Goal: Task Accomplishment & Management: Manage account settings

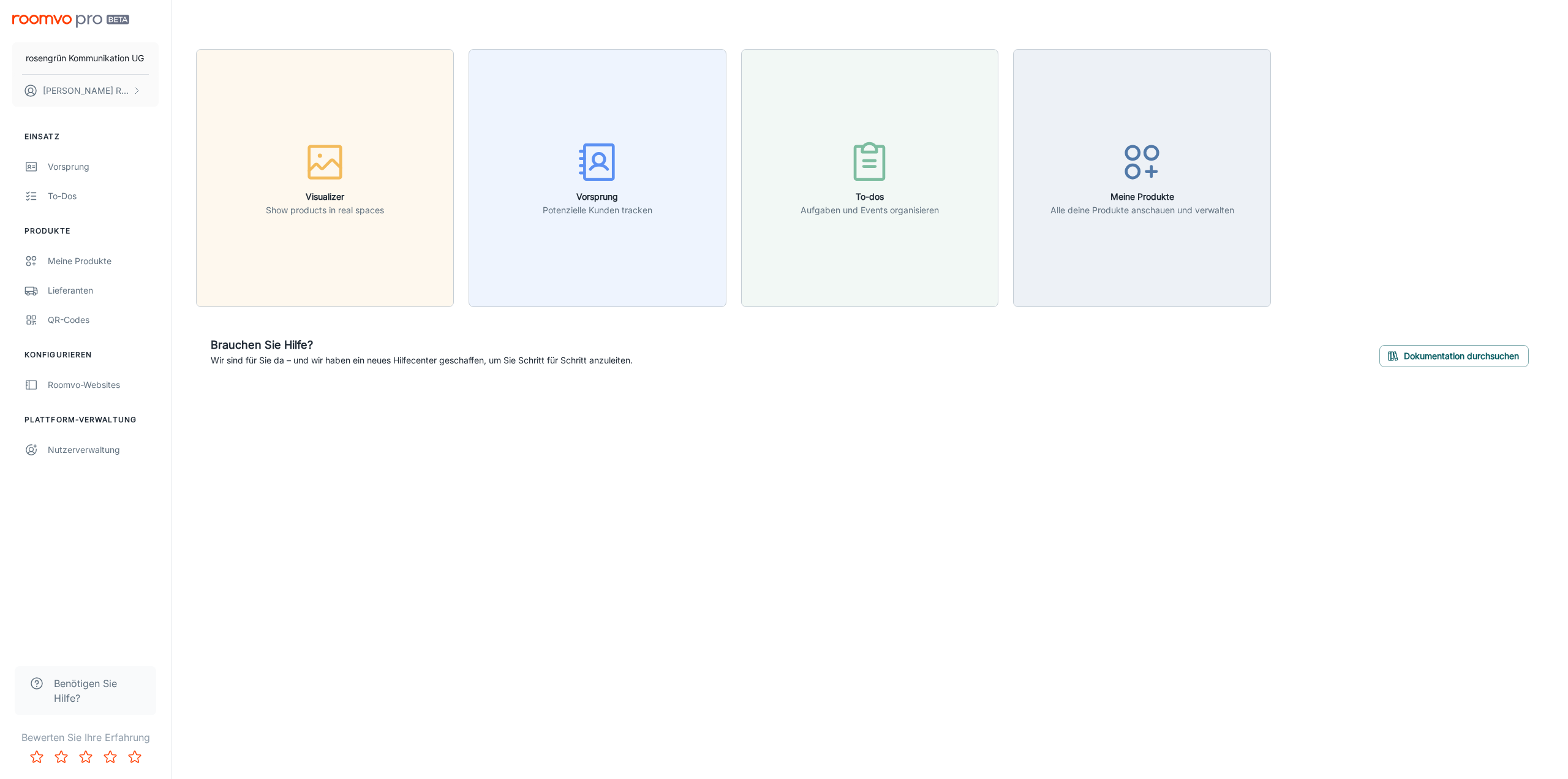
click at [76, 682] on span "Benötigen Sie Hilfe?" at bounding box center [97, 690] width 88 height 29
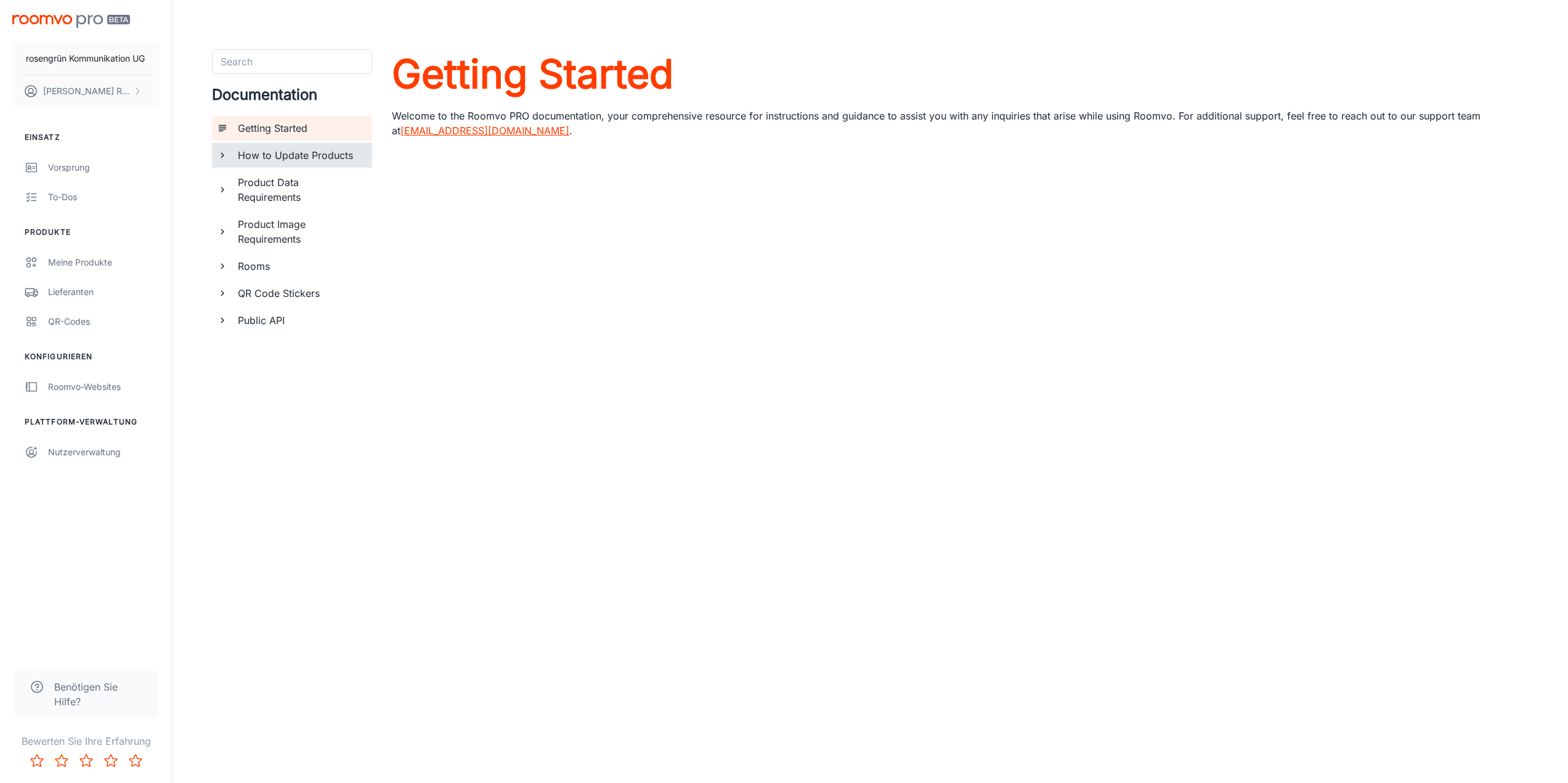
click at [321, 151] on h6 "How to Update Products" at bounding box center [300, 156] width 125 height 15
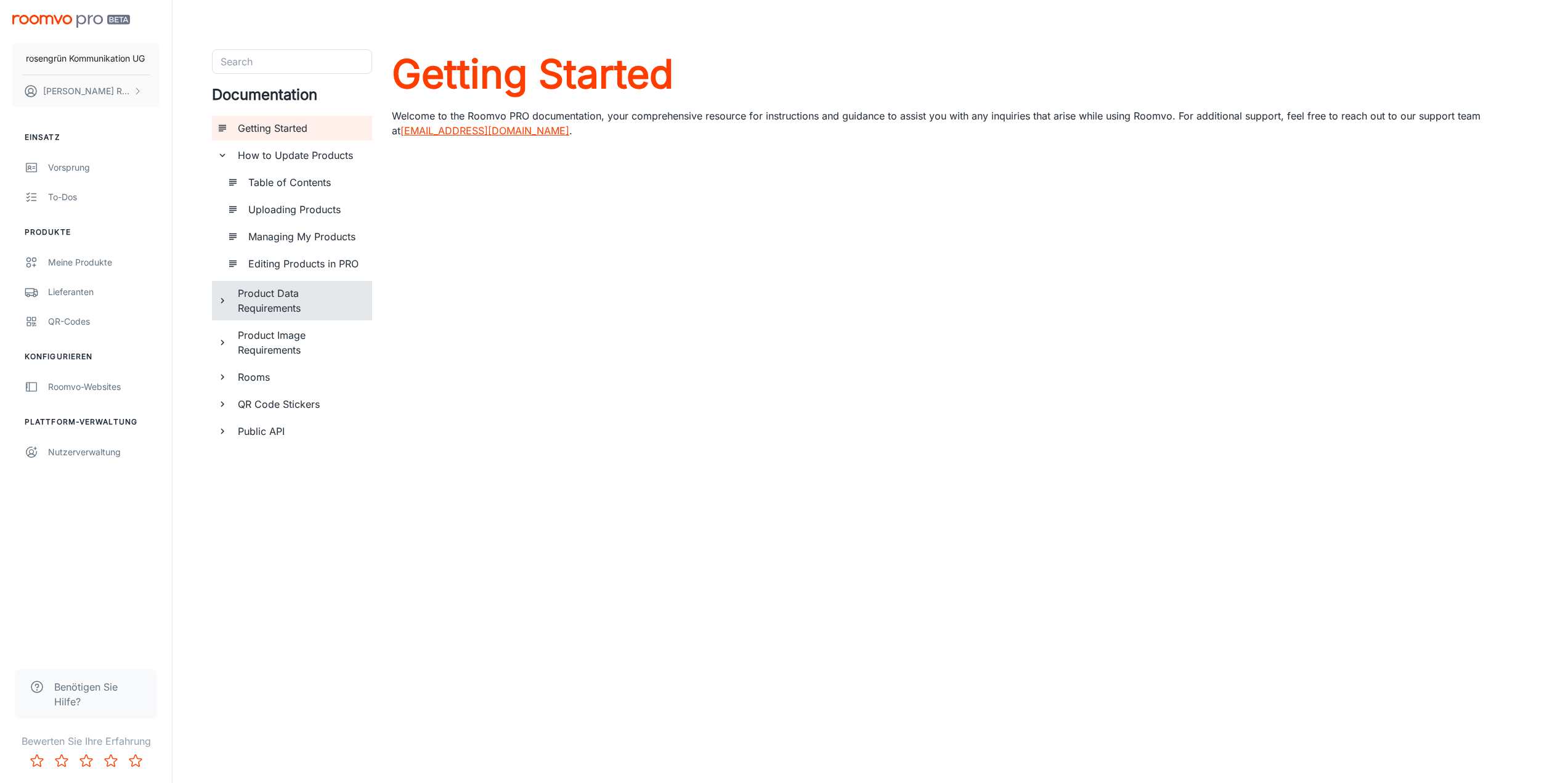
click at [284, 282] on div "Product Data Requirements" at bounding box center [300, 301] width 134 height 40
click at [286, 136] on div "Getting Started" at bounding box center [300, 128] width 134 height 25
click at [266, 427] on h6 "Public API" at bounding box center [300, 432] width 125 height 15
click at [278, 458] on h6 "Getting a Refresh Token" at bounding box center [305, 458] width 114 height 15
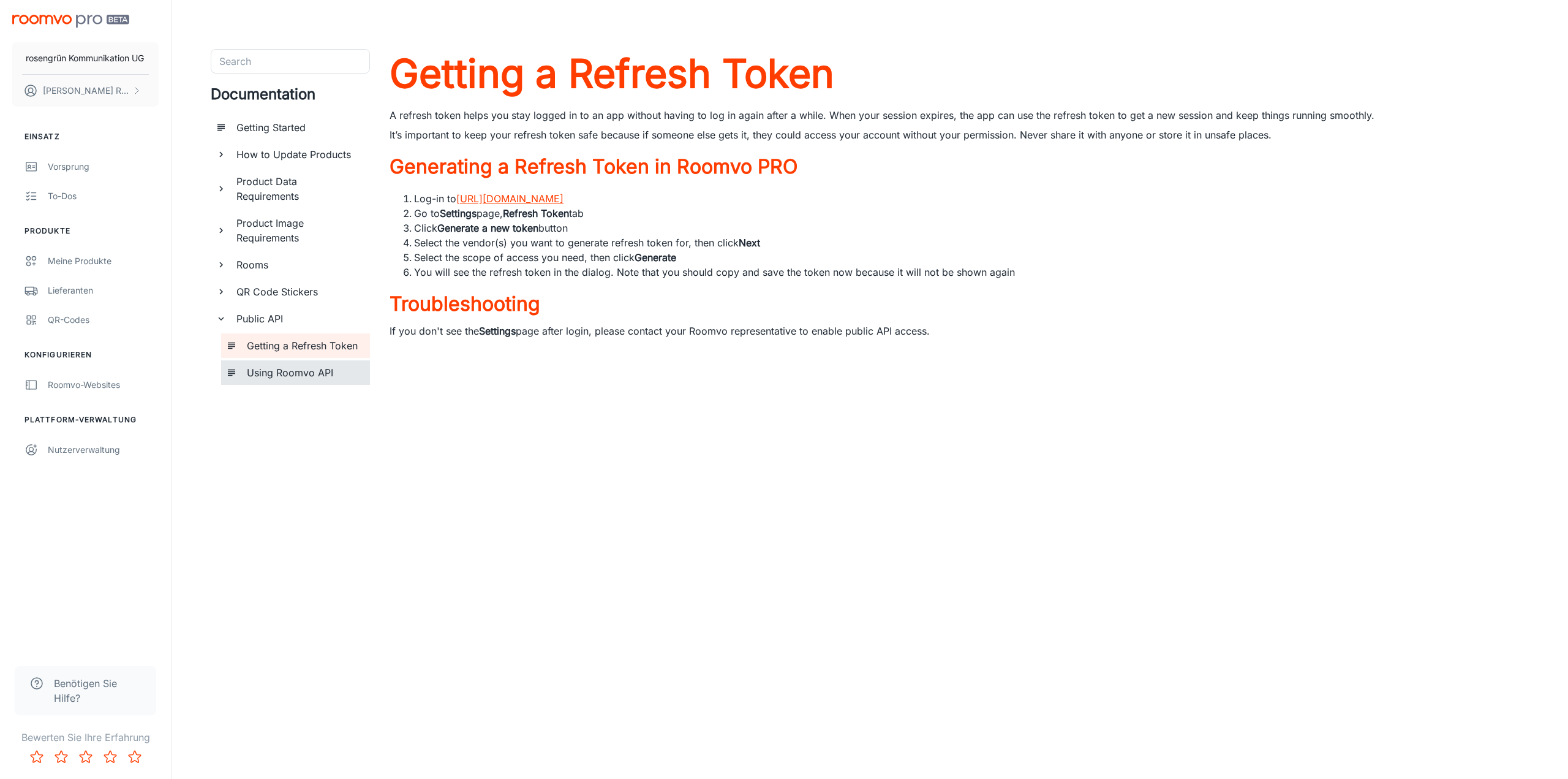
click at [319, 379] on h6 "Using Roomvo API" at bounding box center [303, 373] width 113 height 15
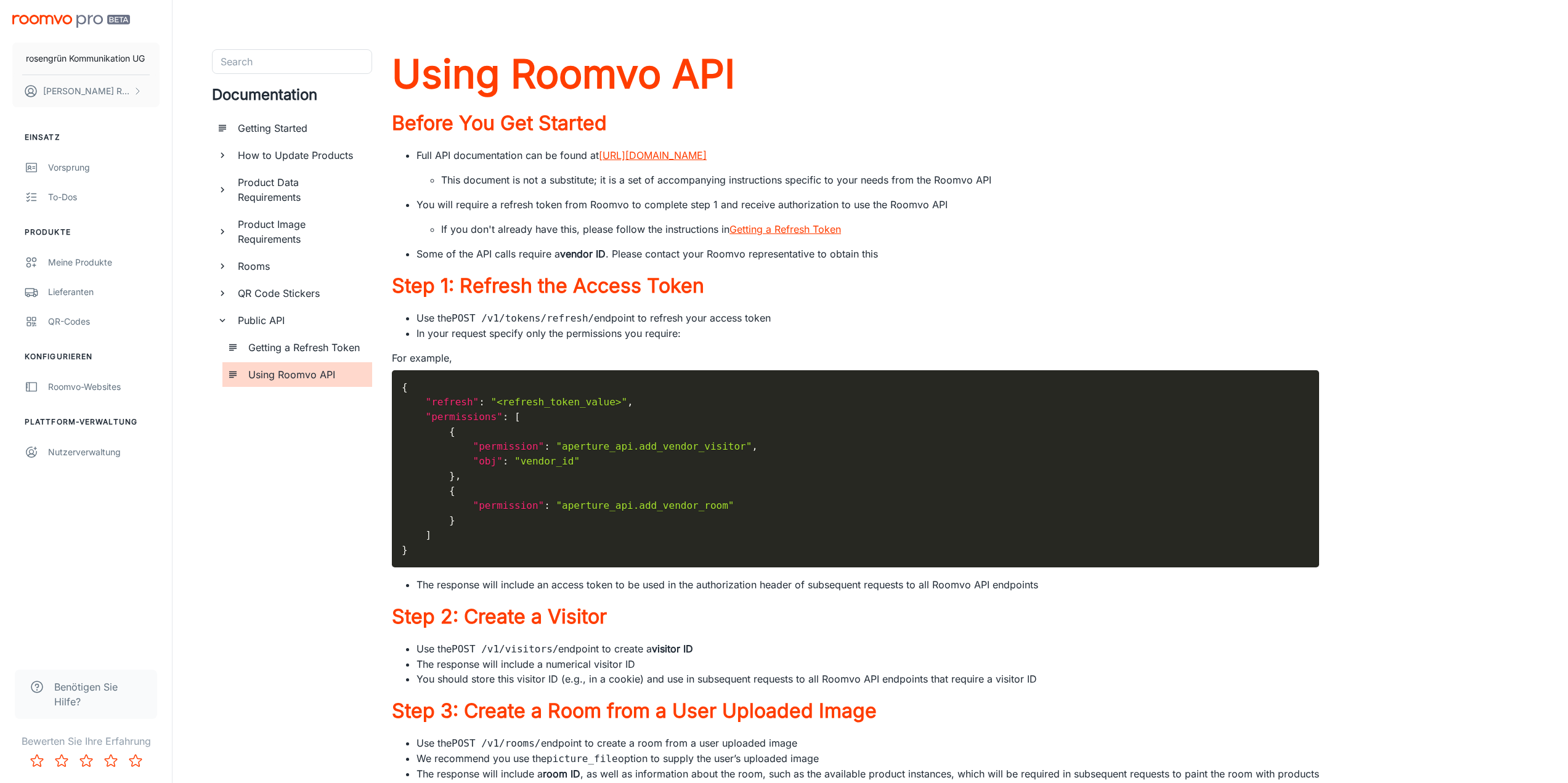
click at [286, 293] on h6 "QR Code Stickers" at bounding box center [300, 293] width 125 height 15
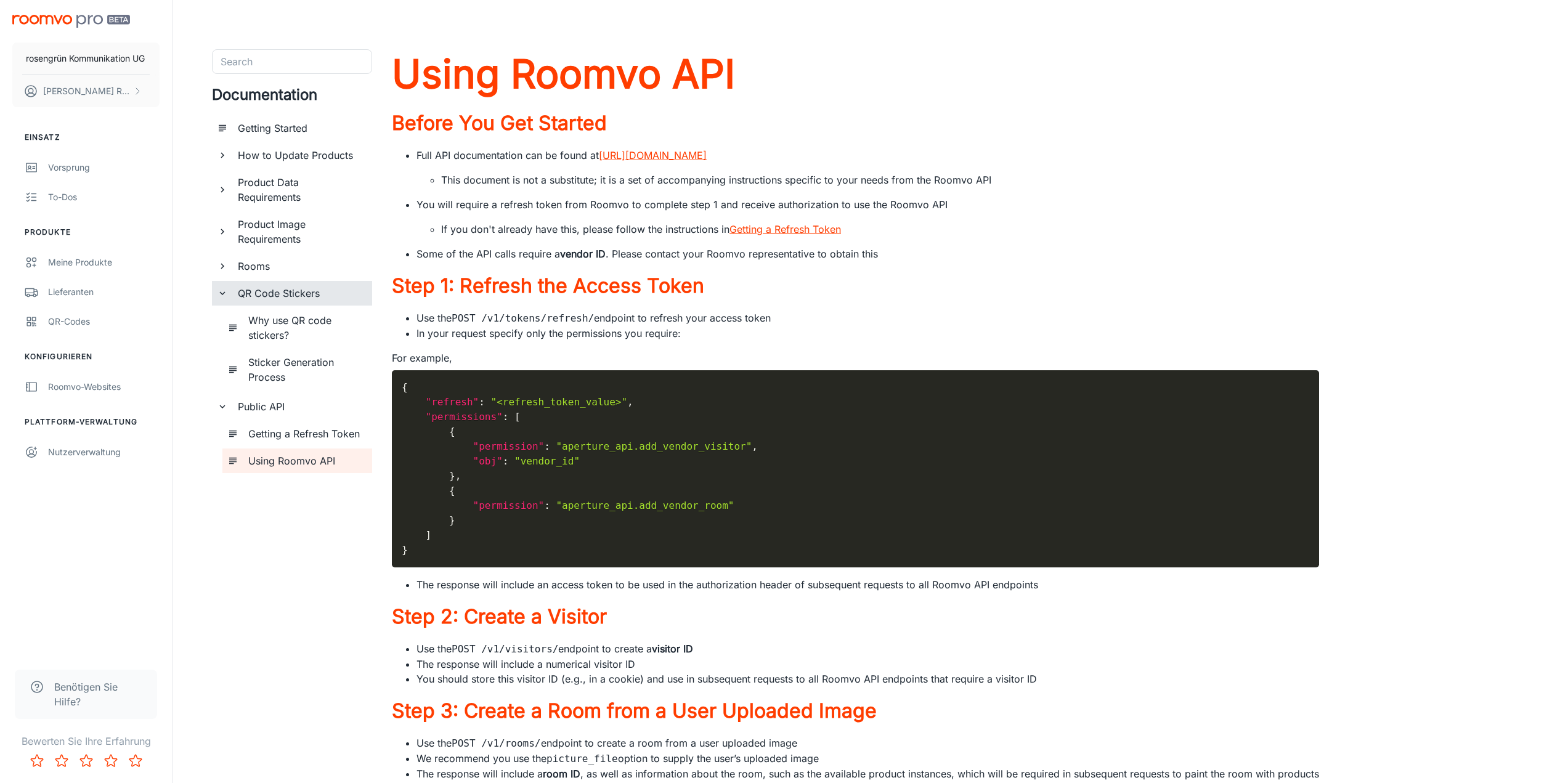
click at [262, 264] on h6 "Rooms" at bounding box center [300, 266] width 125 height 15
click at [265, 289] on h6 "Custom Rooms" at bounding box center [305, 293] width 114 height 15
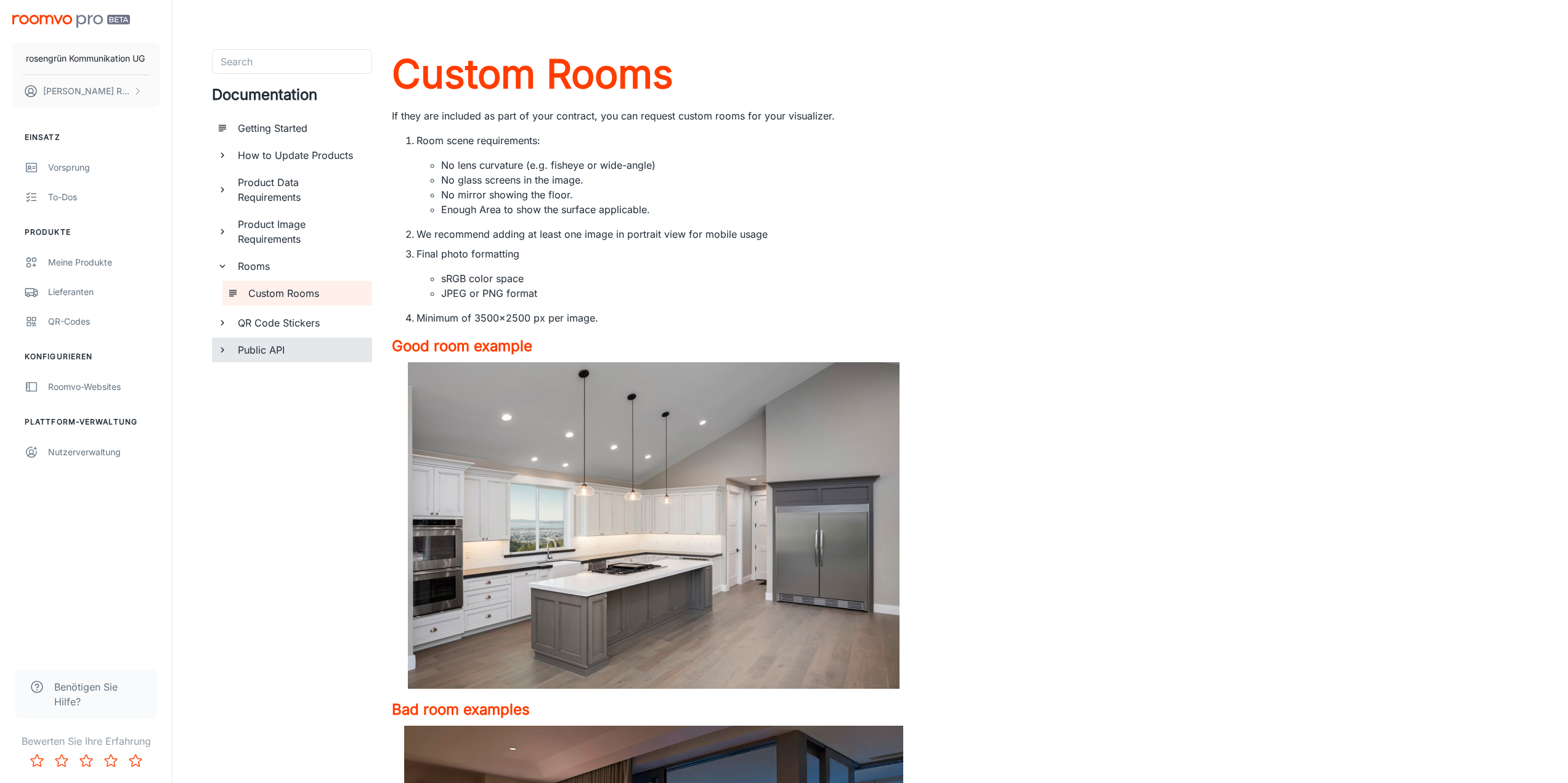
click at [267, 351] on h6 "Public API" at bounding box center [300, 350] width 125 height 15
click at [271, 375] on h6 "Getting a Refresh Token" at bounding box center [305, 377] width 114 height 15
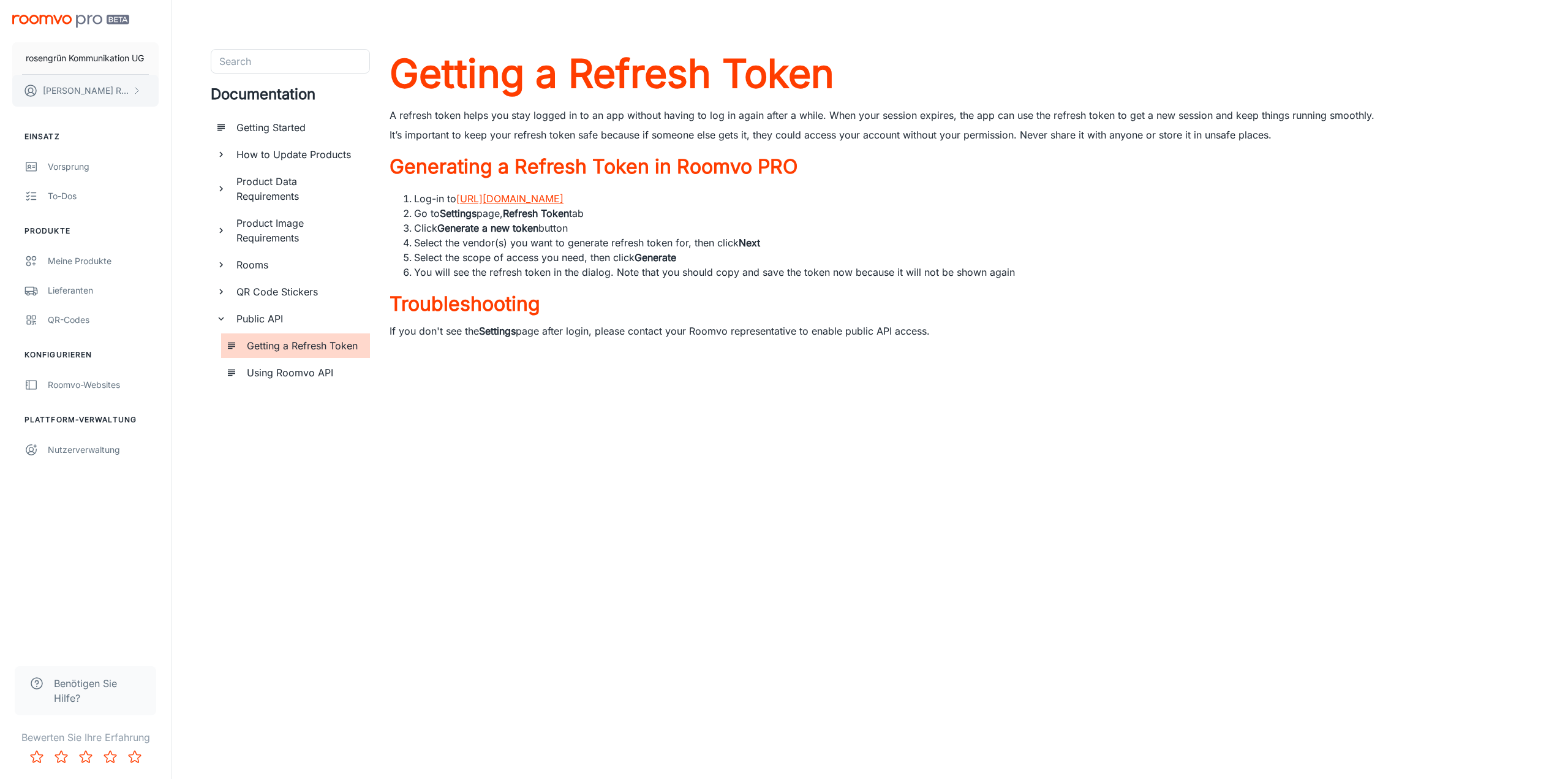
click at [108, 102] on button "[PERSON_NAME]" at bounding box center [85, 91] width 146 height 32
click at [197, 89] on li "Benutzerprofil" at bounding box center [196, 90] width 76 height 21
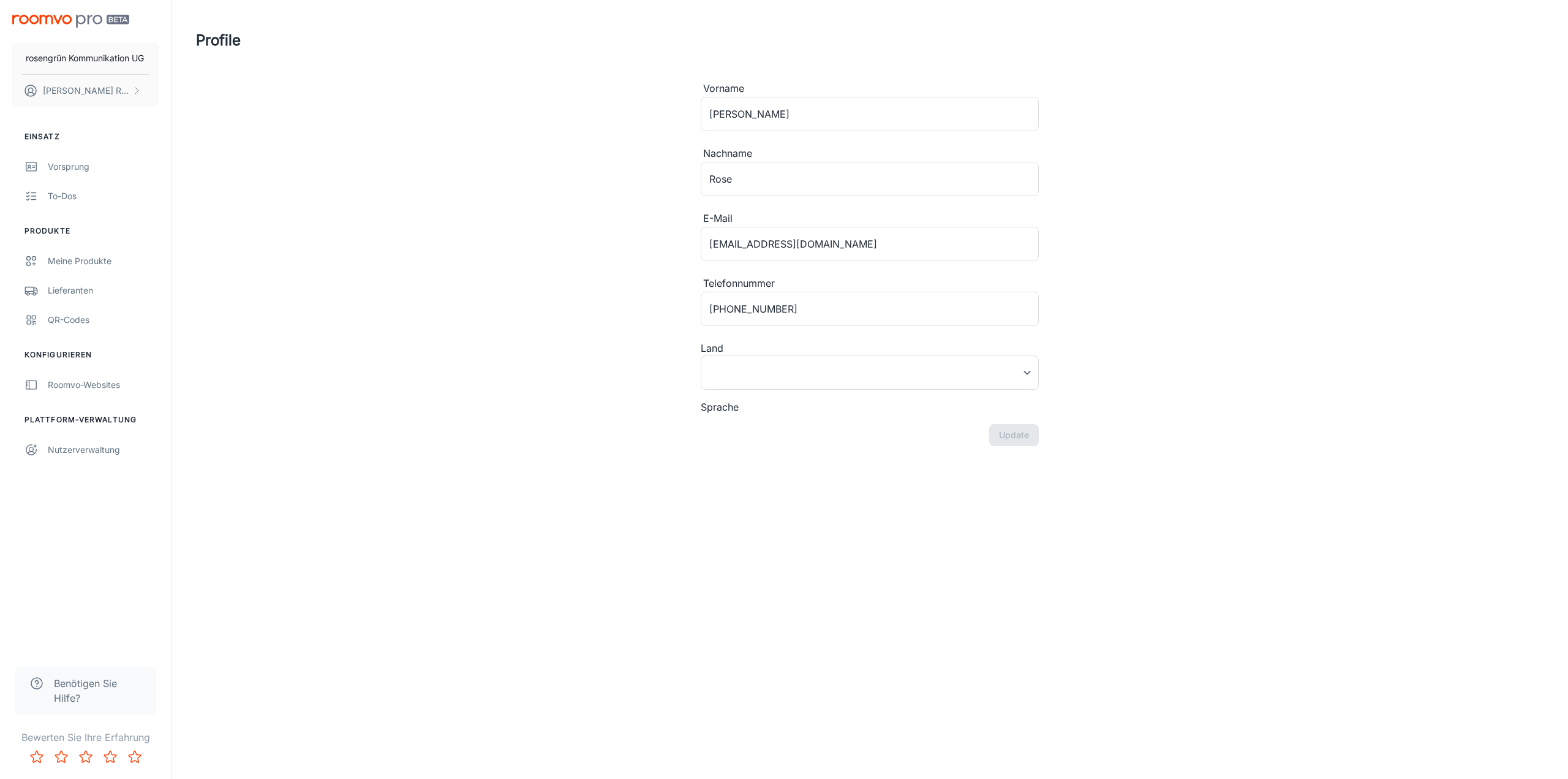
type input "[GEOGRAPHIC_DATA]"
click at [743, 371] on body "rosengrün Kommunikation UG [PERSON_NAME] Einsatz Vorsprung To-dos Produkte Mein…" at bounding box center [784, 389] width 1568 height 779
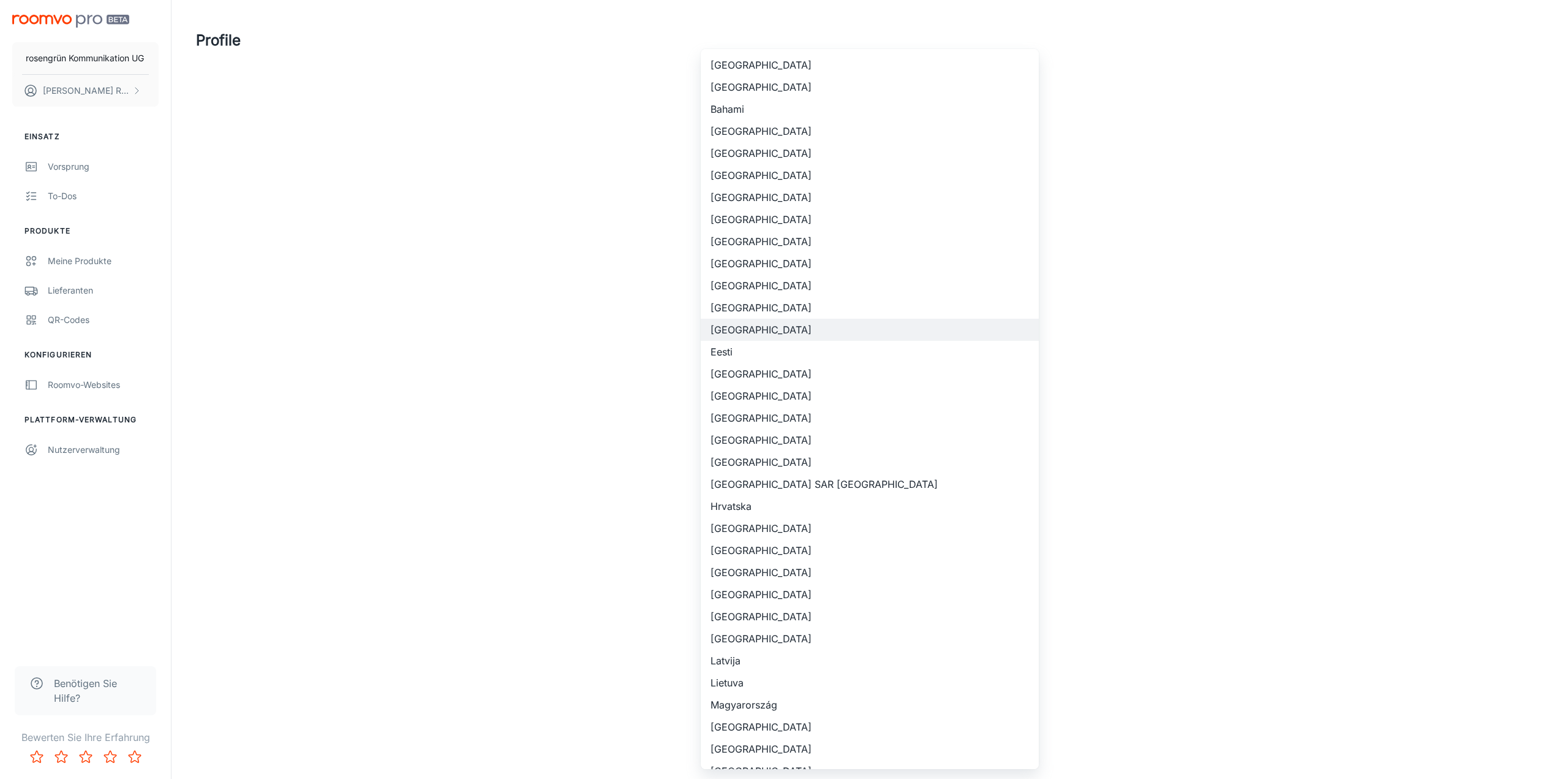
click at [636, 358] on div at bounding box center [784, 389] width 1568 height 779
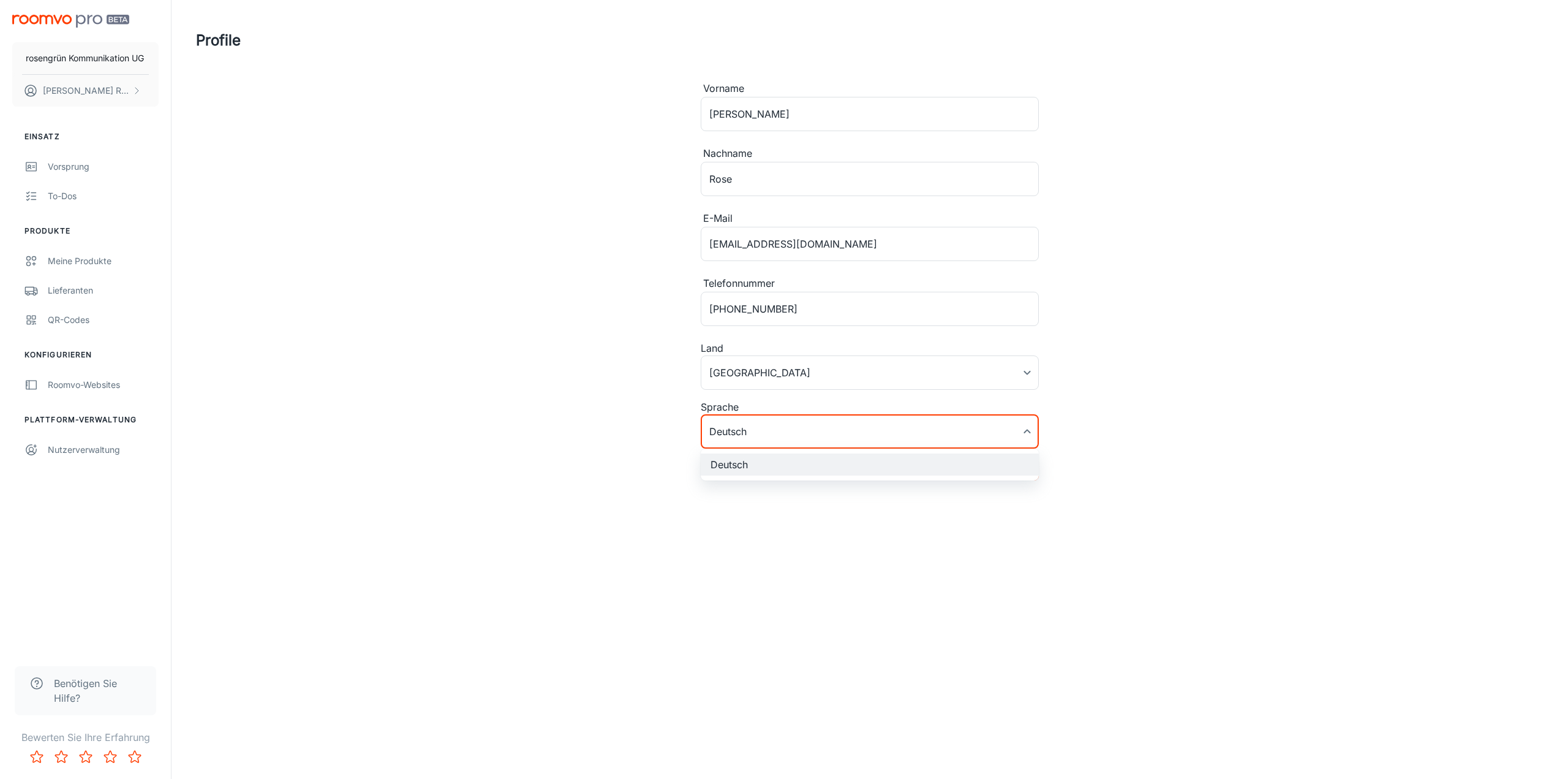
click at [764, 438] on body "rosengrün Kommunikation UG [PERSON_NAME] Einsatz Vorsprung To-dos Produkte Mein…" at bounding box center [784, 389] width 1568 height 779
click at [743, 378] on div at bounding box center [784, 389] width 1568 height 779
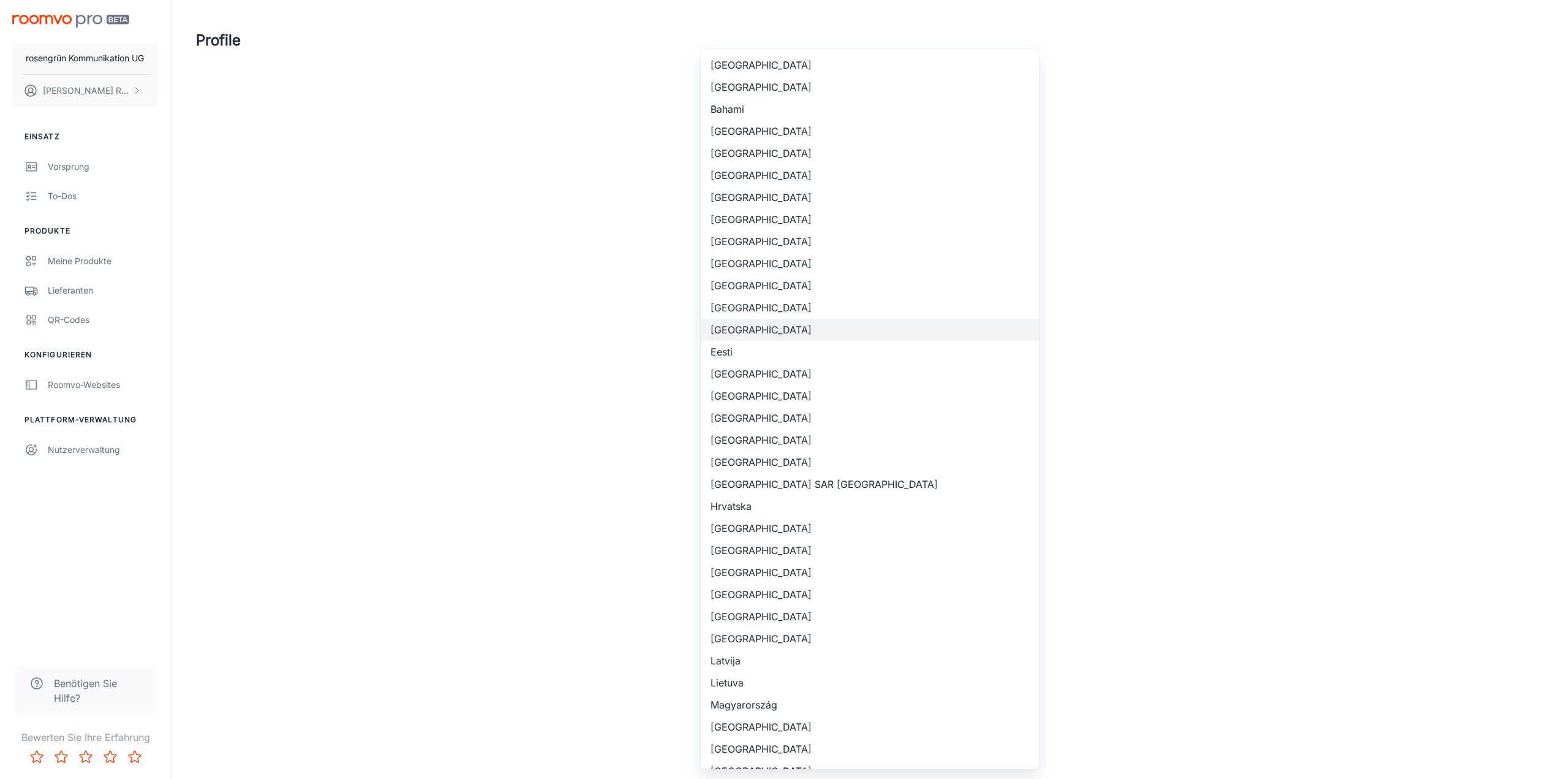
click at [743, 378] on body "rosengrün Kommunikation UG [PERSON_NAME] Einsatz Vorsprung To-dos Produkte Mein…" at bounding box center [784, 389] width 1568 height 779
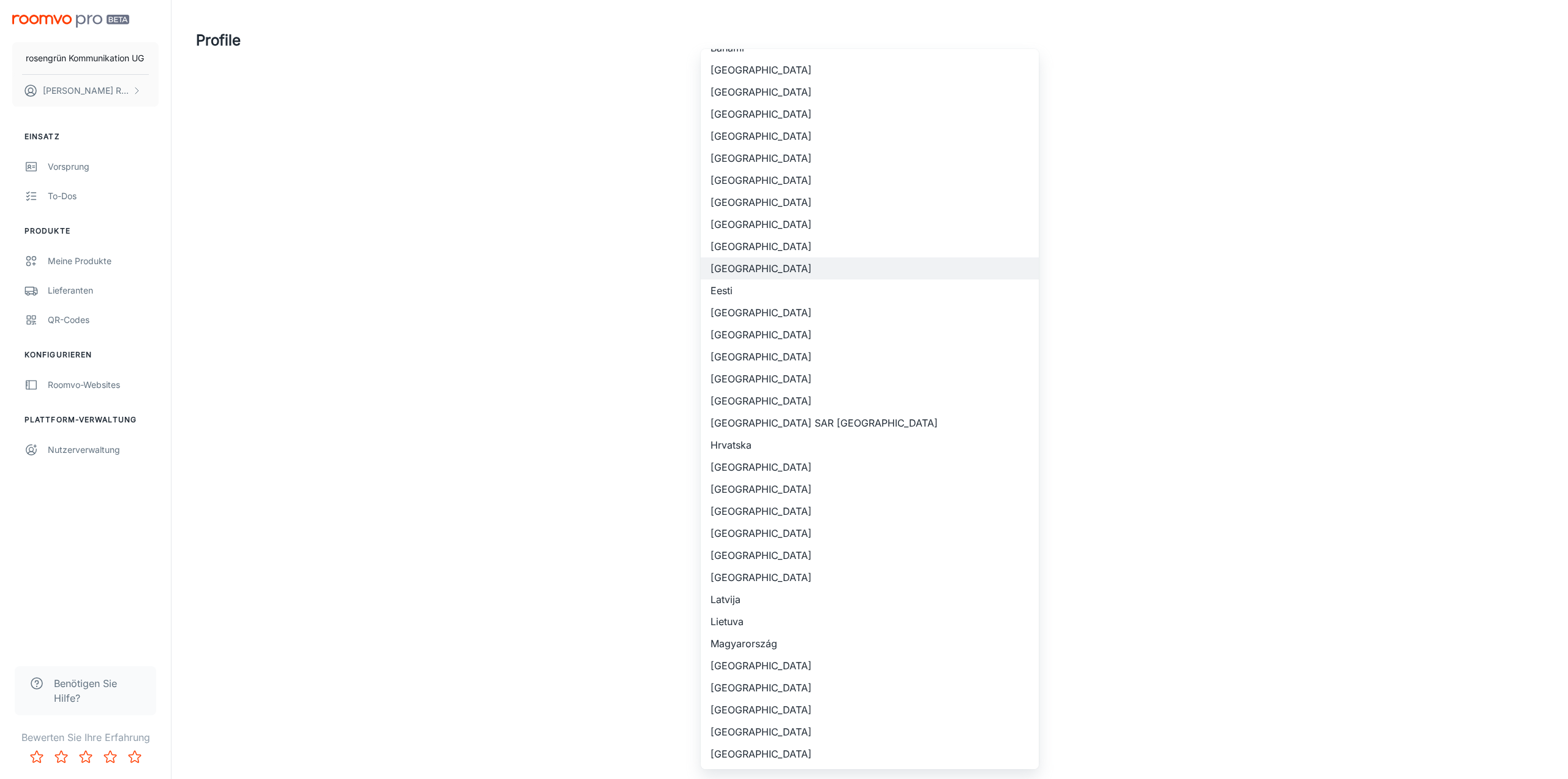
scroll to position [936, 0]
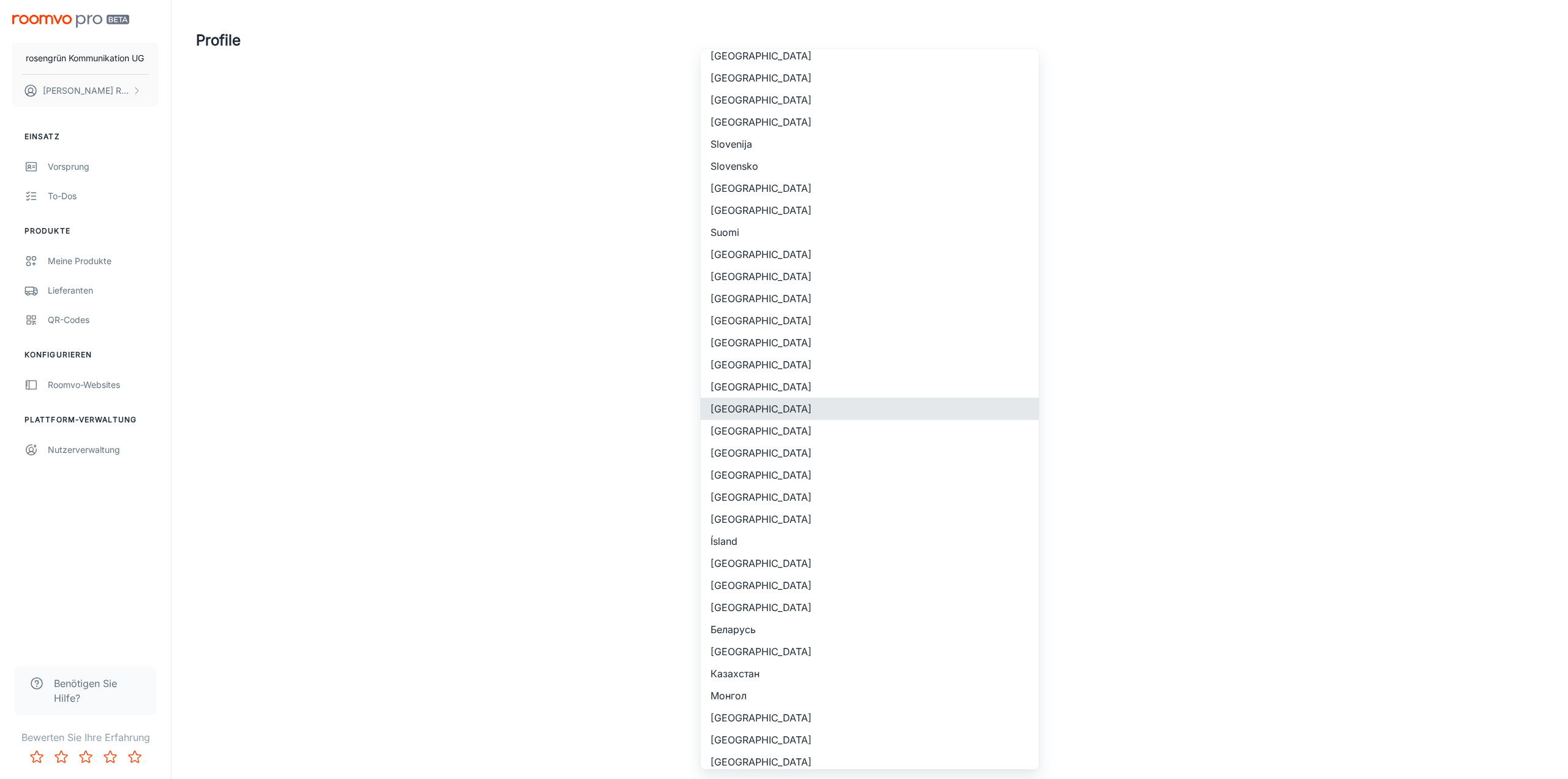
click at [760, 448] on li "[GEOGRAPHIC_DATA]" at bounding box center [870, 453] width 338 height 22
type input "[GEOGRAPHIC_DATA]"
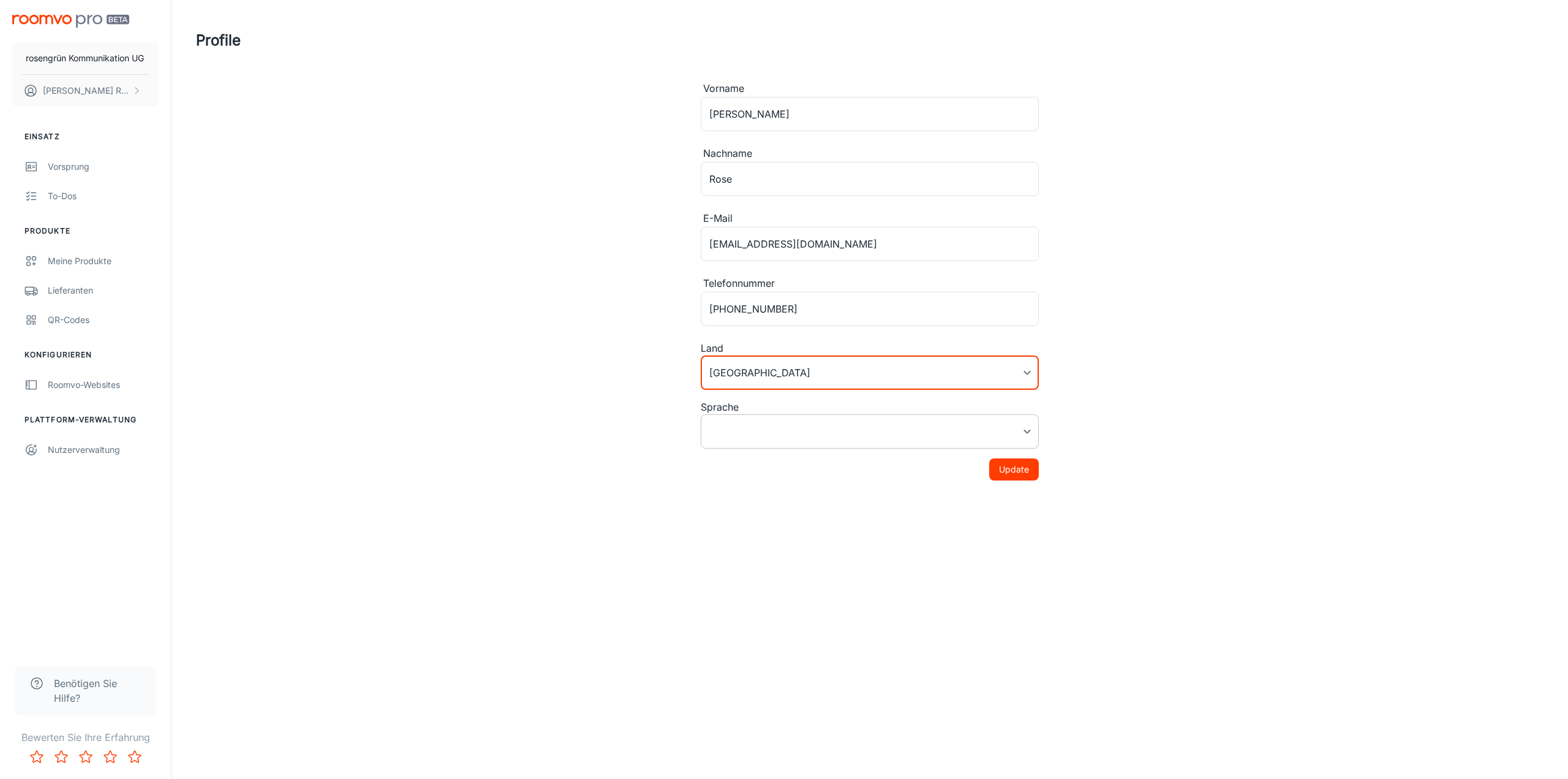
click at [876, 433] on body "rosengrün Kommunikation UG [PERSON_NAME] Einsatz Vorsprung To-dos Produkte Mein…" at bounding box center [784, 389] width 1568 height 779
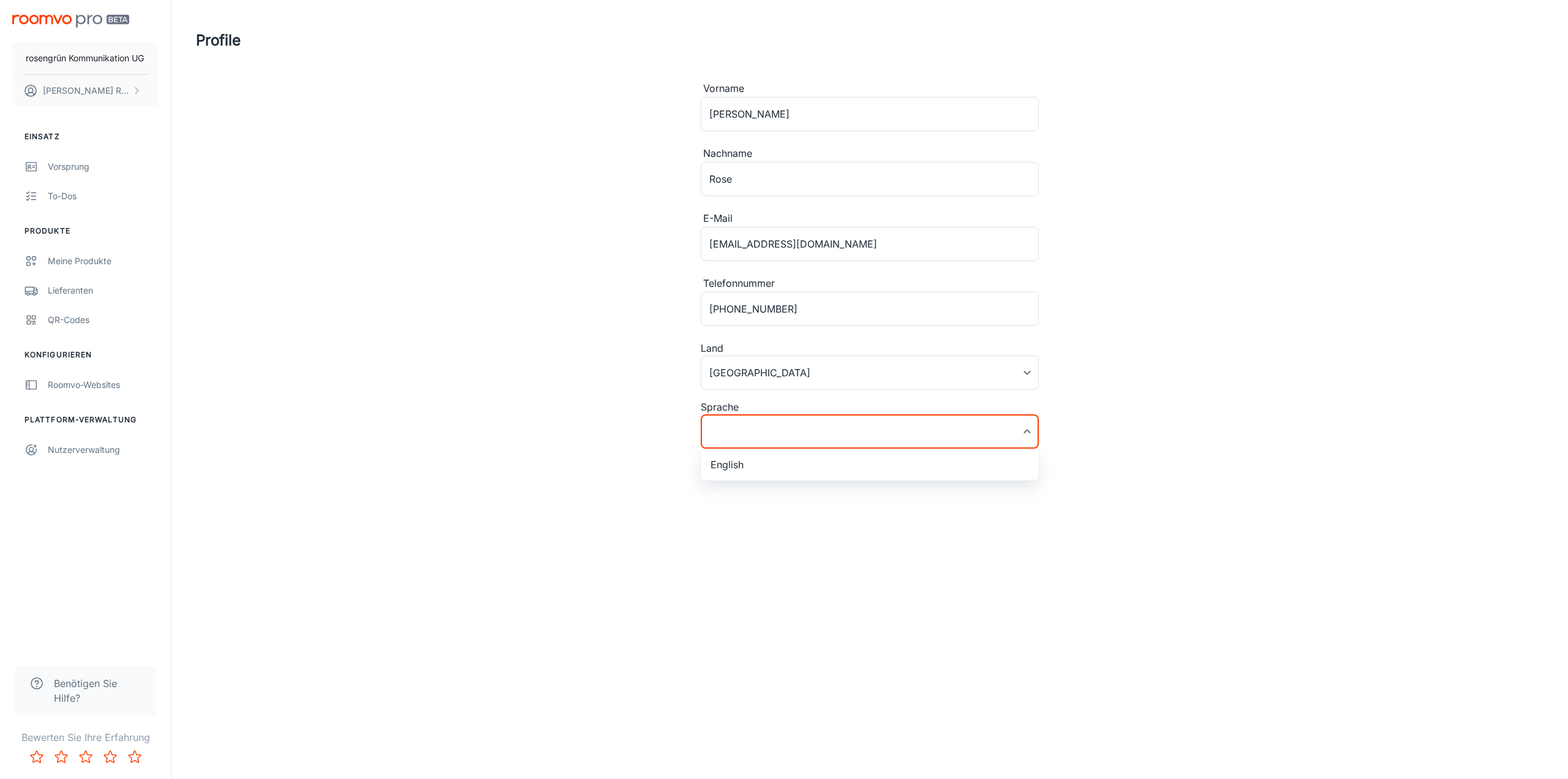
click at [797, 463] on li "English" at bounding box center [870, 464] width 338 height 22
type input "en-us"
click at [1001, 482] on div "Vorname [PERSON_NAME] ​ Nachname [PERSON_NAME] ​ E-Mail [EMAIL_ADDRESS][DOMAIN_…" at bounding box center [870, 301] width 338 height 439
click at [1005, 470] on button "Update" at bounding box center [1014, 470] width 50 height 22
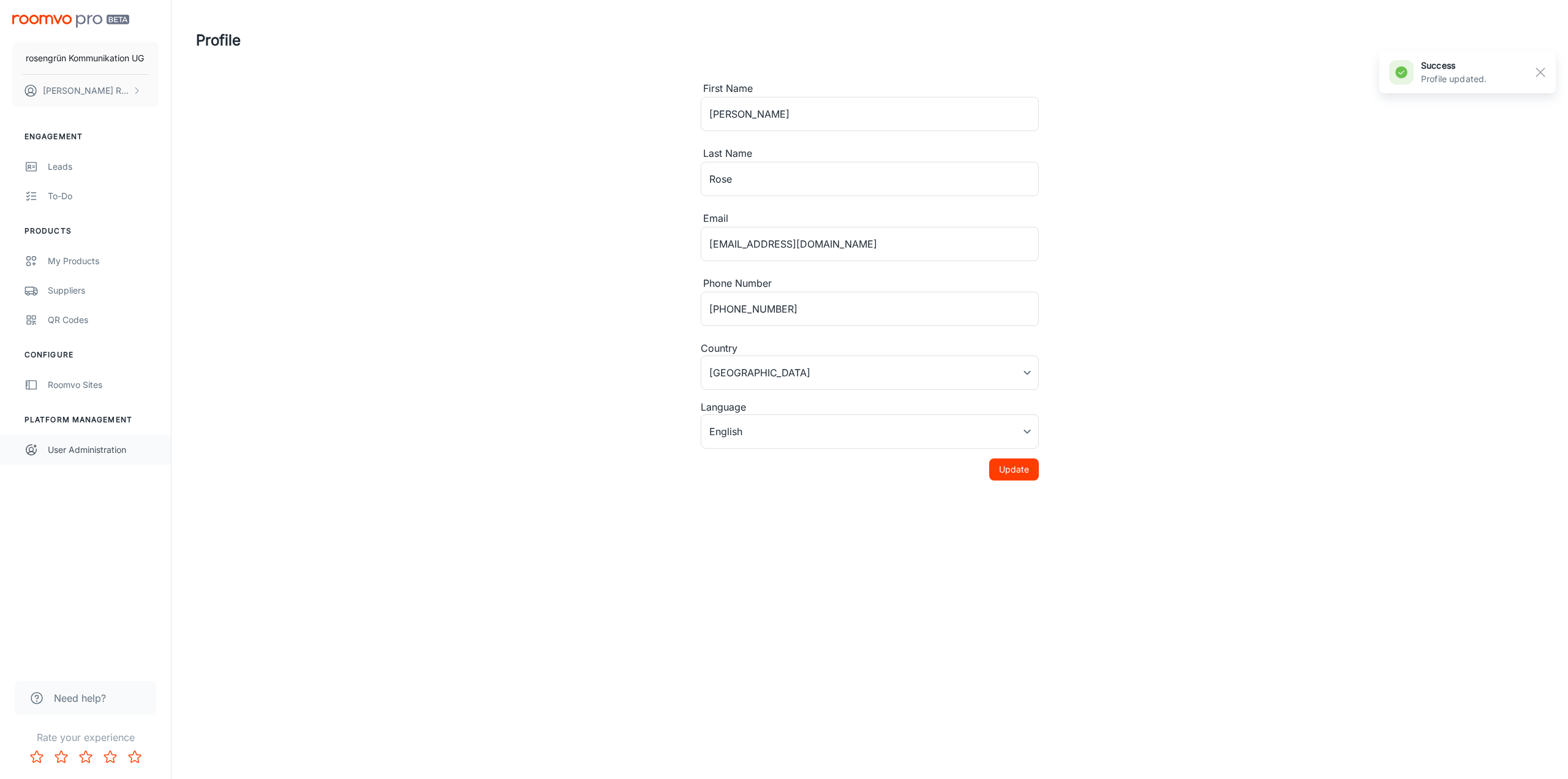
click at [110, 455] on div "User Administration" at bounding box center [103, 450] width 111 height 14
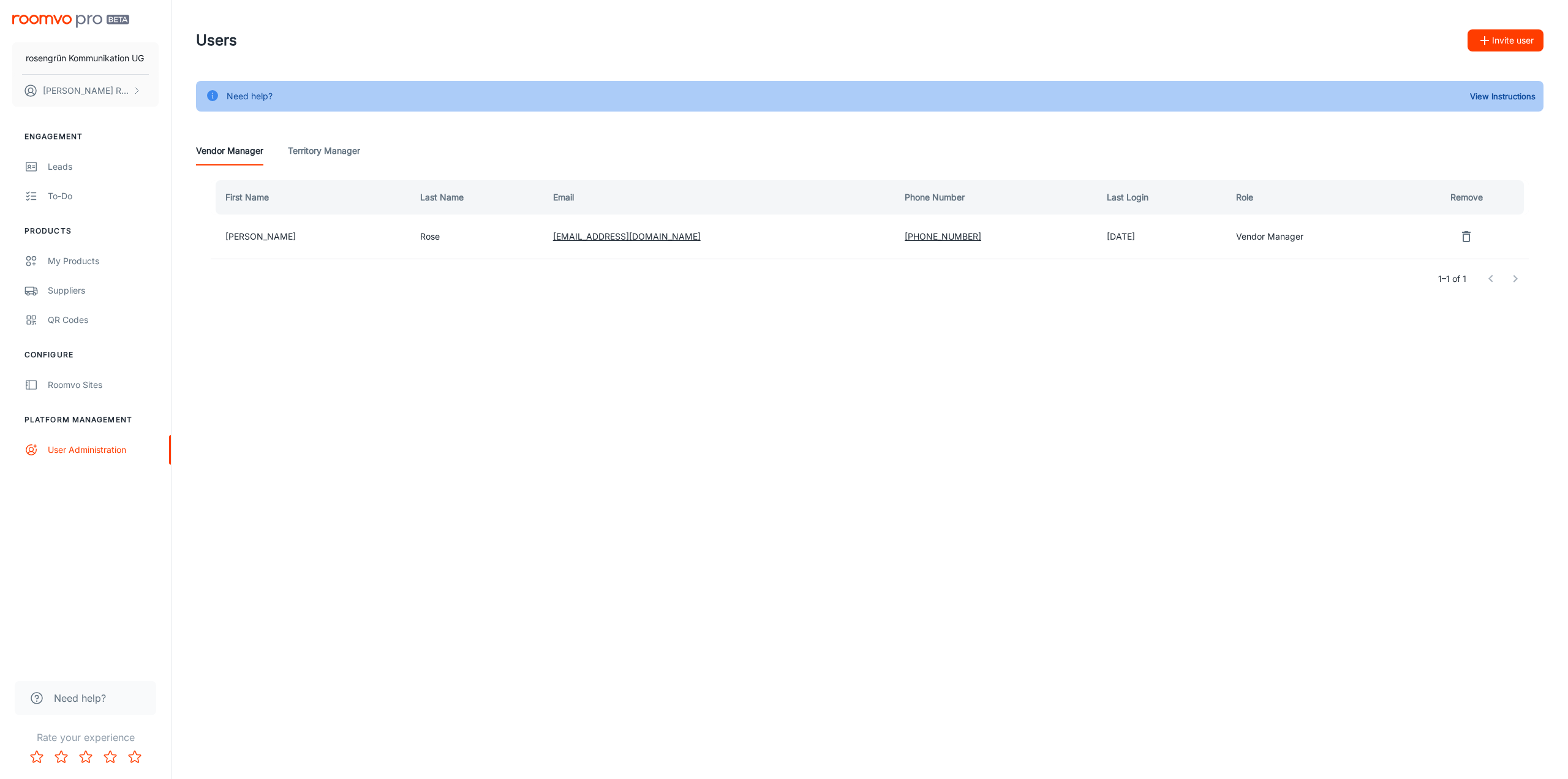
click at [76, 701] on span "Need help?" at bounding box center [80, 698] width 52 height 15
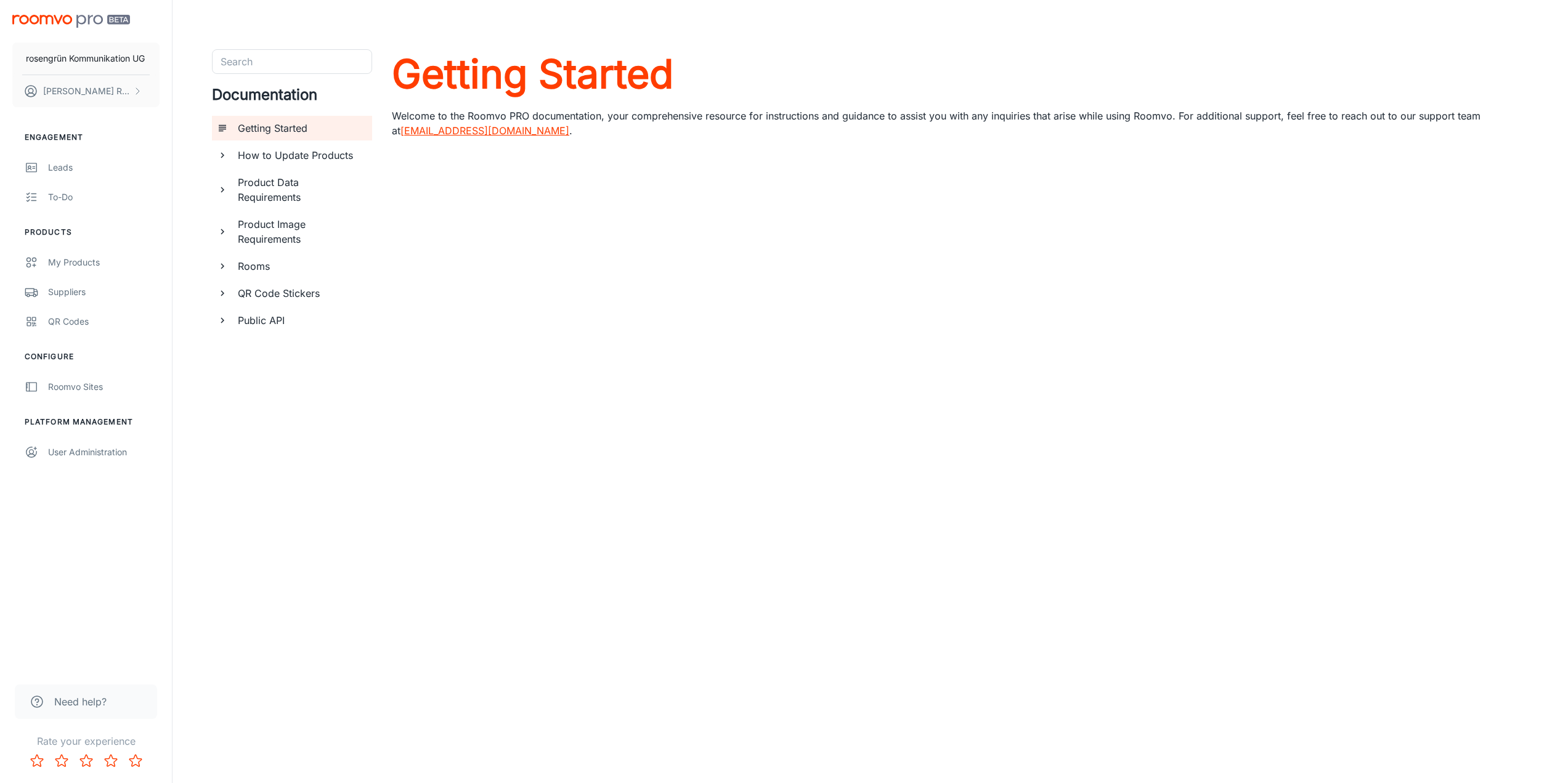
click at [254, 314] on h6 "Public API" at bounding box center [300, 321] width 125 height 15
click at [261, 353] on h6 "Getting a Refresh Token" at bounding box center [305, 347] width 114 height 15
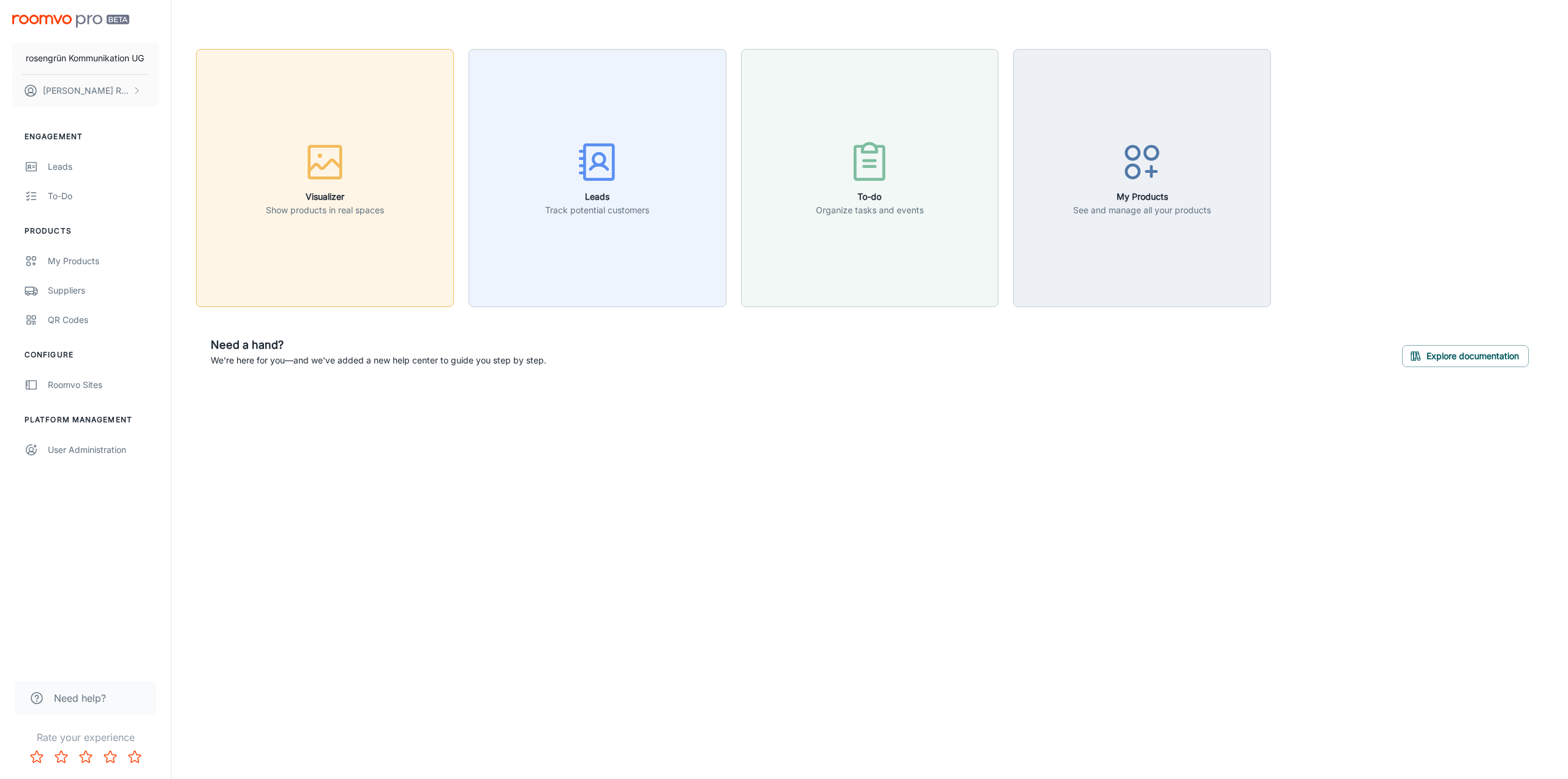
click at [338, 196] on h6 "Visualizer" at bounding box center [325, 197] width 119 height 14
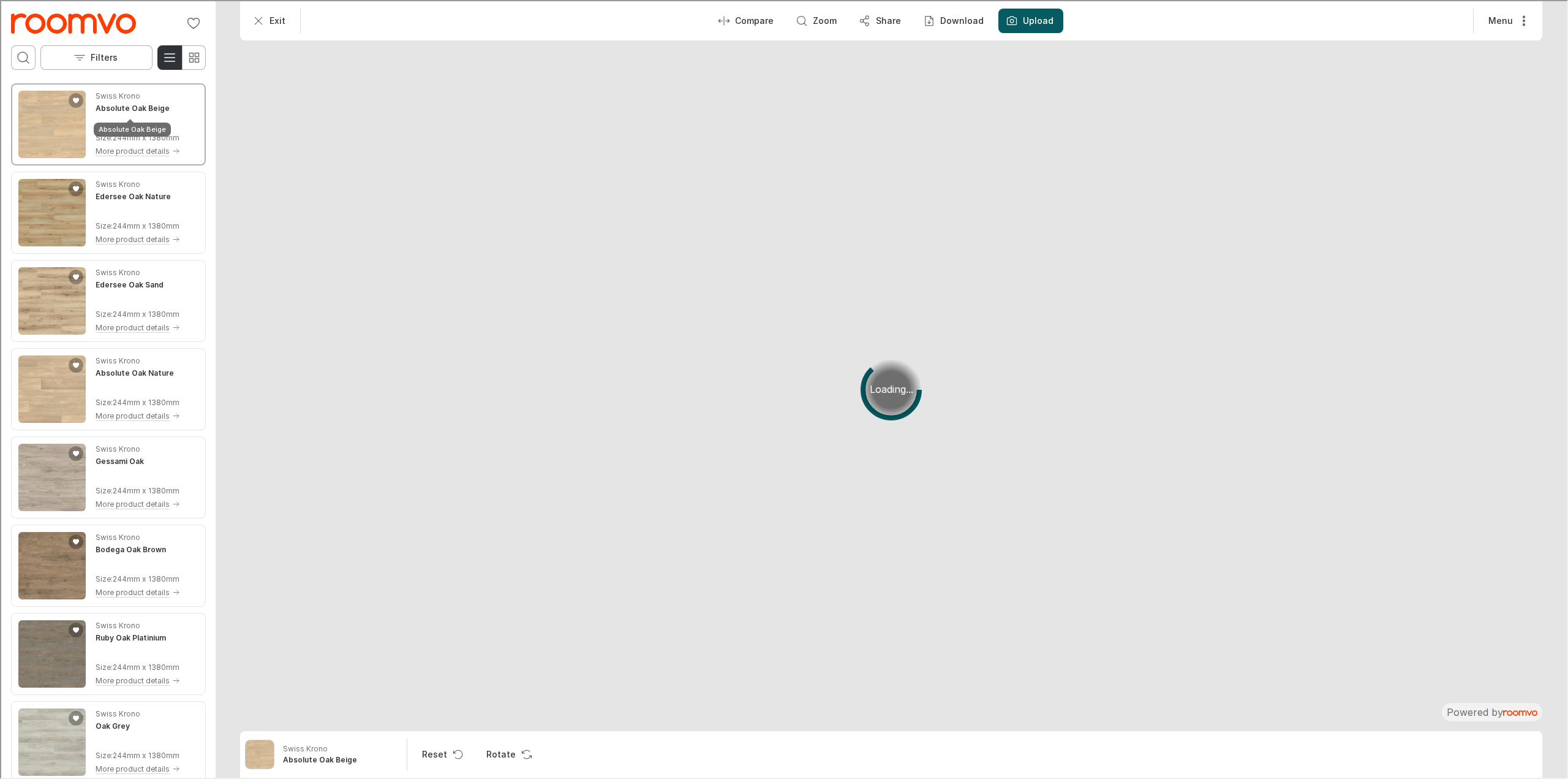
click at [109, 106] on h4 "Absolute Oak Beige" at bounding box center [131, 107] width 74 height 11
click at [113, 203] on div "Swiss Krono Edersee Oak Nature Size : 244mm x 1380mm More product details" at bounding box center [136, 211] width 84 height 67
click at [110, 453] on div "Swiss Krono Gessami Oak" at bounding box center [136, 454] width 84 height 23
click at [881, 16] on p "Share" at bounding box center [887, 20] width 25 height 12
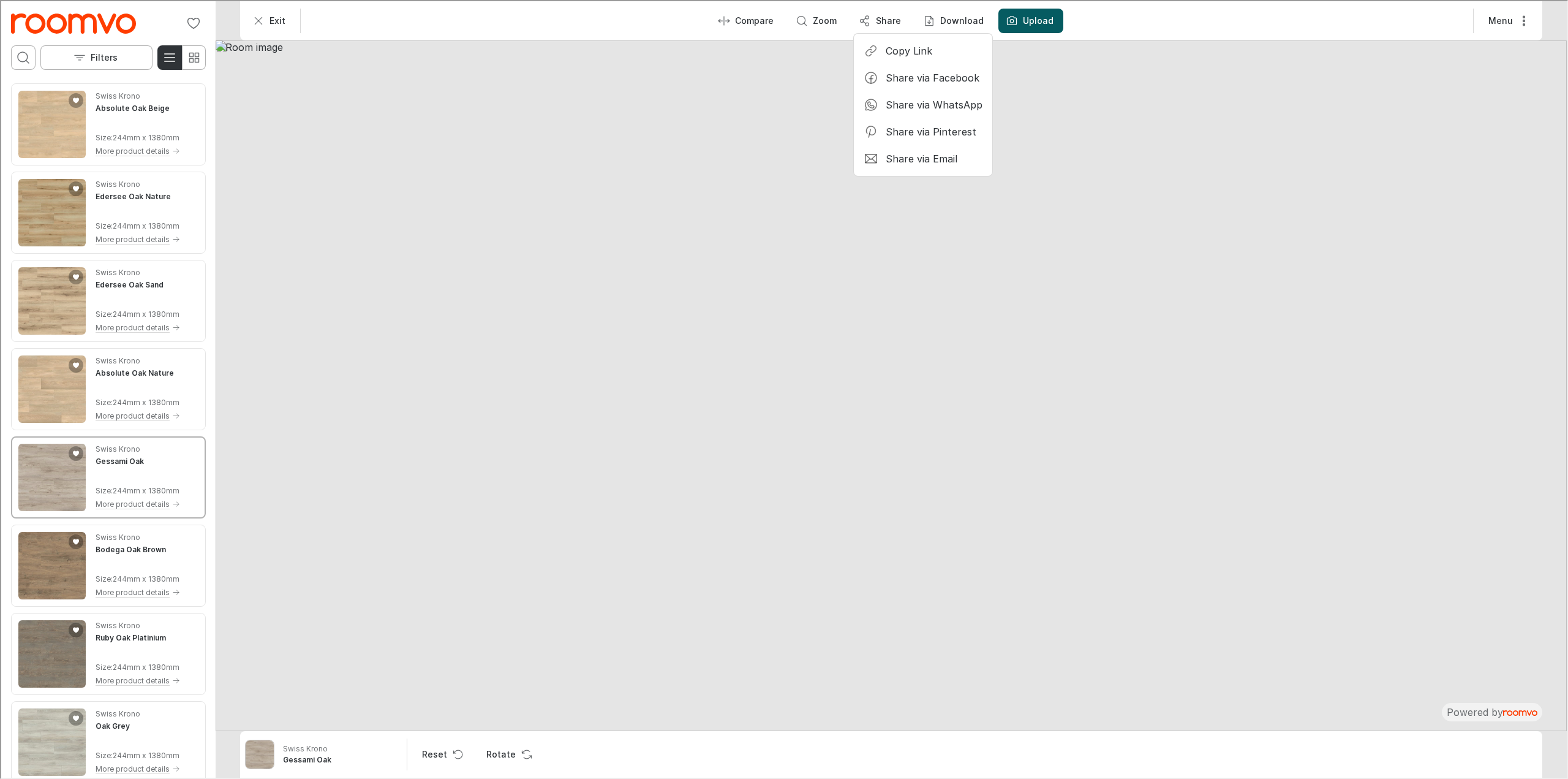
click at [1518, 20] on div at bounding box center [783, 388] width 1565 height 776
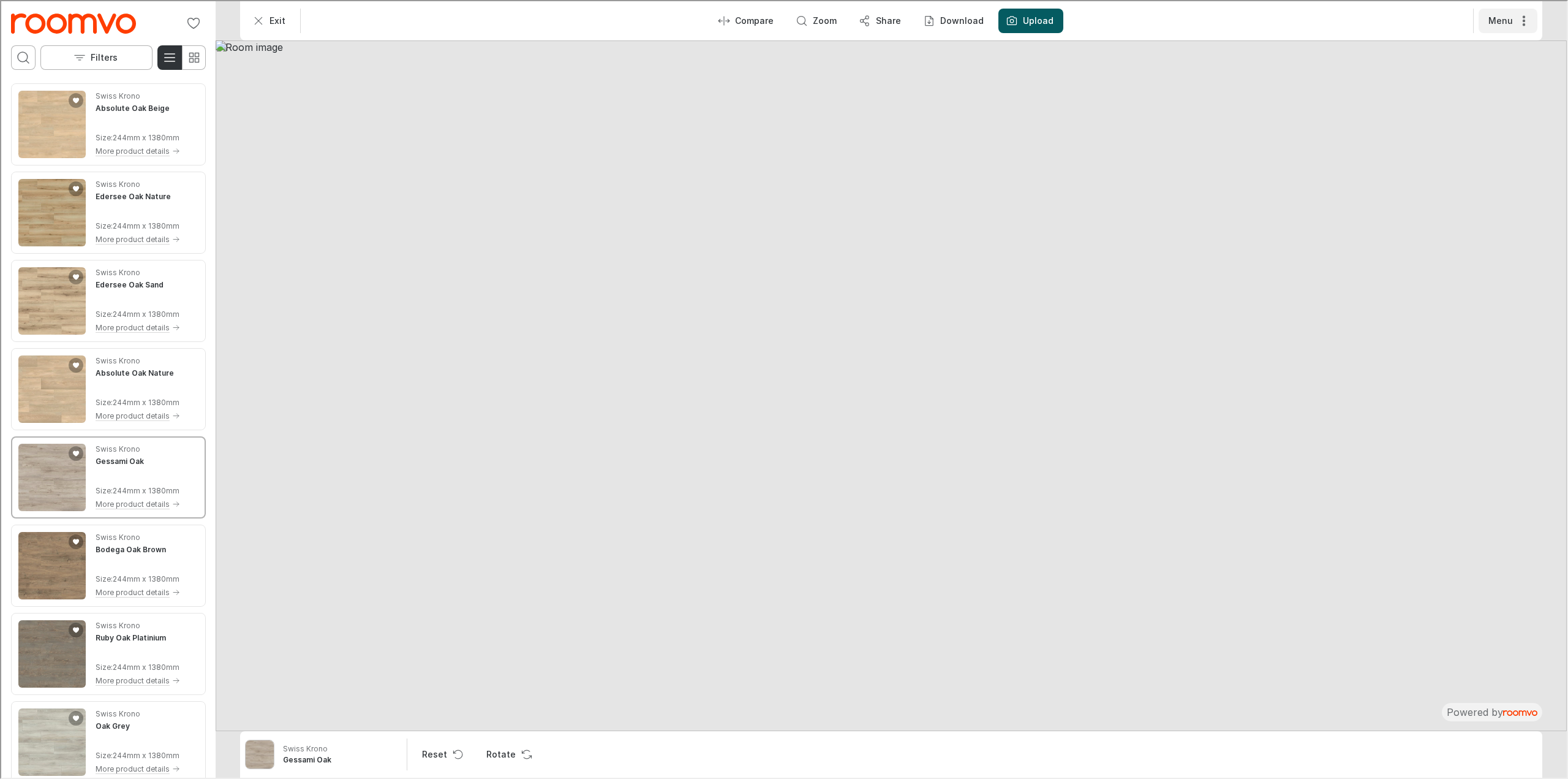
click at [1522, 19] on icon "More actions" at bounding box center [1522, 20] width 3 height 10
click at [1484, 78] on p "Exit" at bounding box center [1484, 80] width 16 height 12
